Goal: Information Seeking & Learning: Learn about a topic

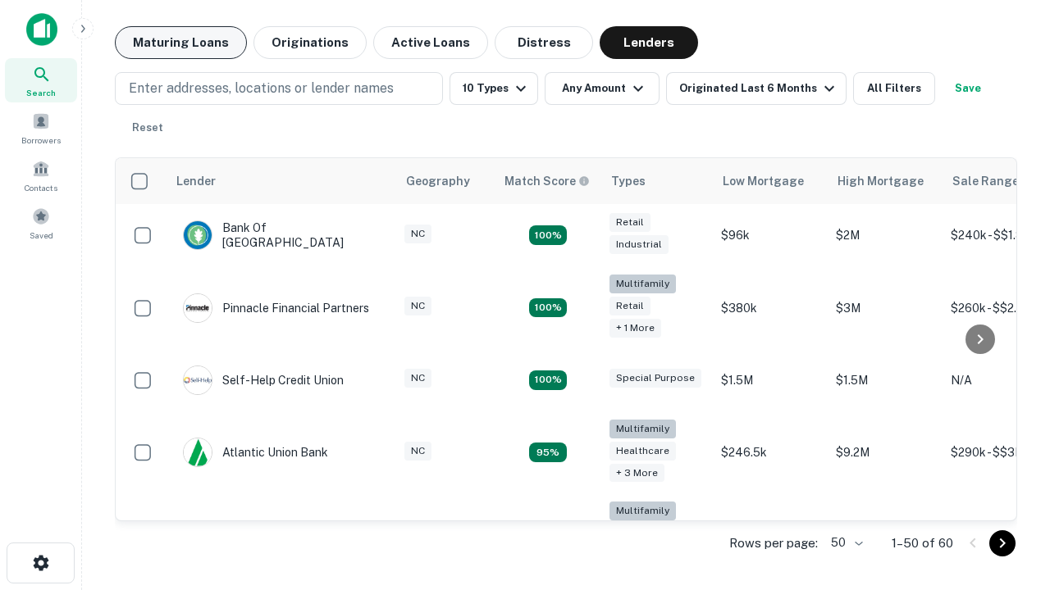
click at [180, 43] on button "Maturing Loans" at bounding box center [181, 42] width 132 height 33
